Goal: Book appointment/travel/reservation

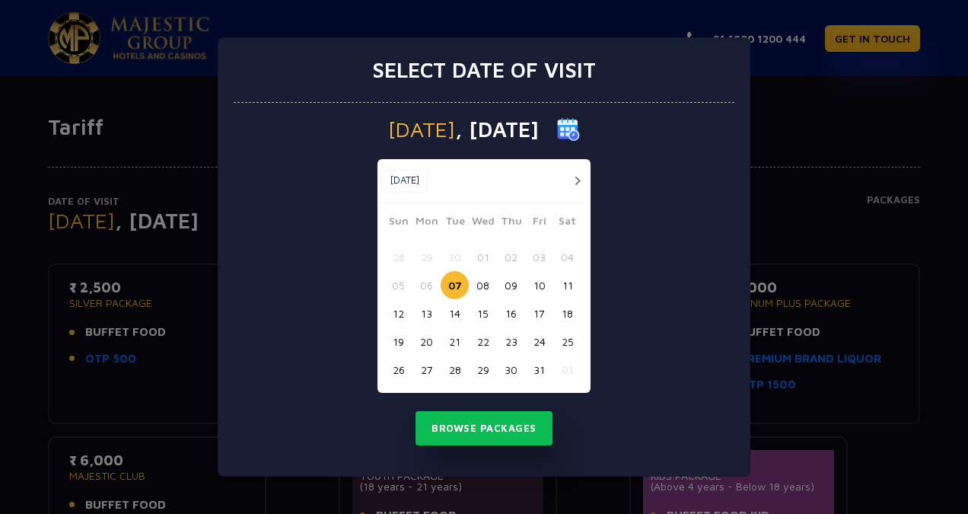
click at [484, 286] on button "08" at bounding box center [483, 285] width 28 height 28
click at [485, 419] on button "Browse Packages" at bounding box center [483, 428] width 137 height 35
